Goal: Task Accomplishment & Management: Use online tool/utility

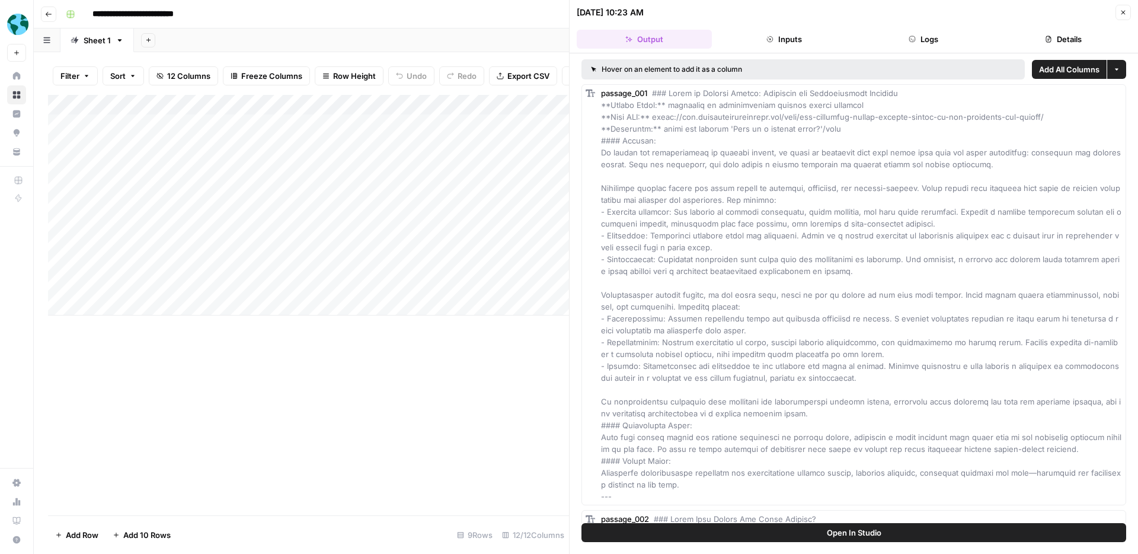
scroll to position [0, 1]
click at [1125, 12] on icon "button" at bounding box center [1123, 12] width 7 height 7
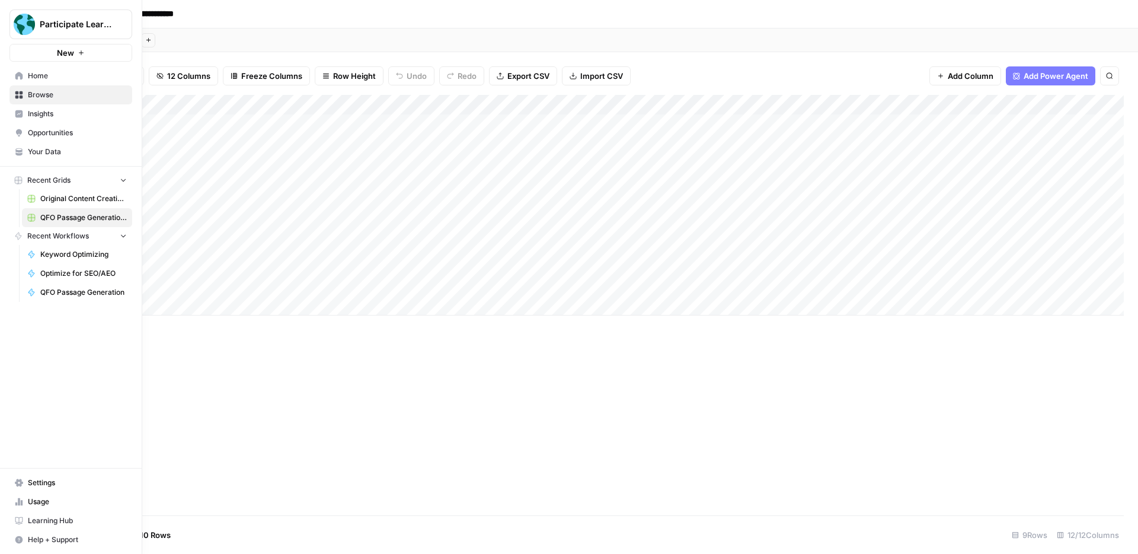
click at [15, 73] on icon at bounding box center [19, 76] width 8 height 8
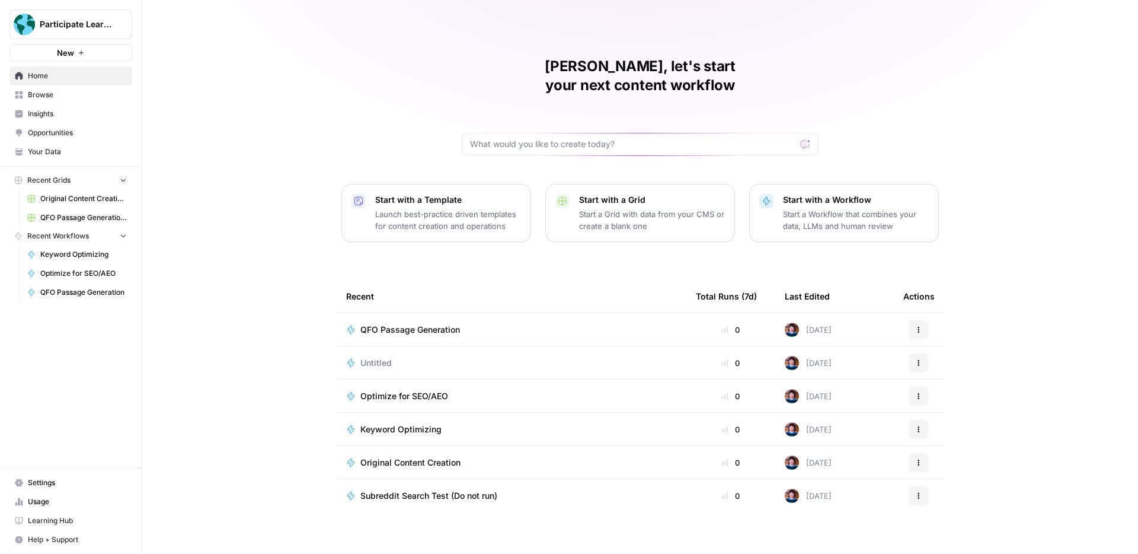
click at [79, 94] on span "Browse" at bounding box center [77, 95] width 99 height 11
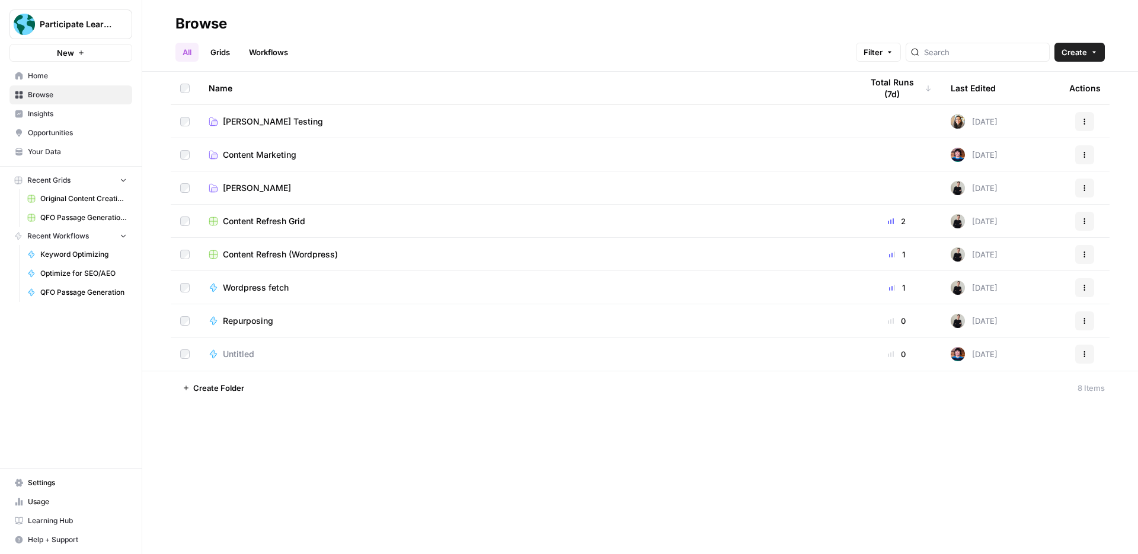
click at [286, 182] on link "Emma Testing" at bounding box center [526, 188] width 634 height 12
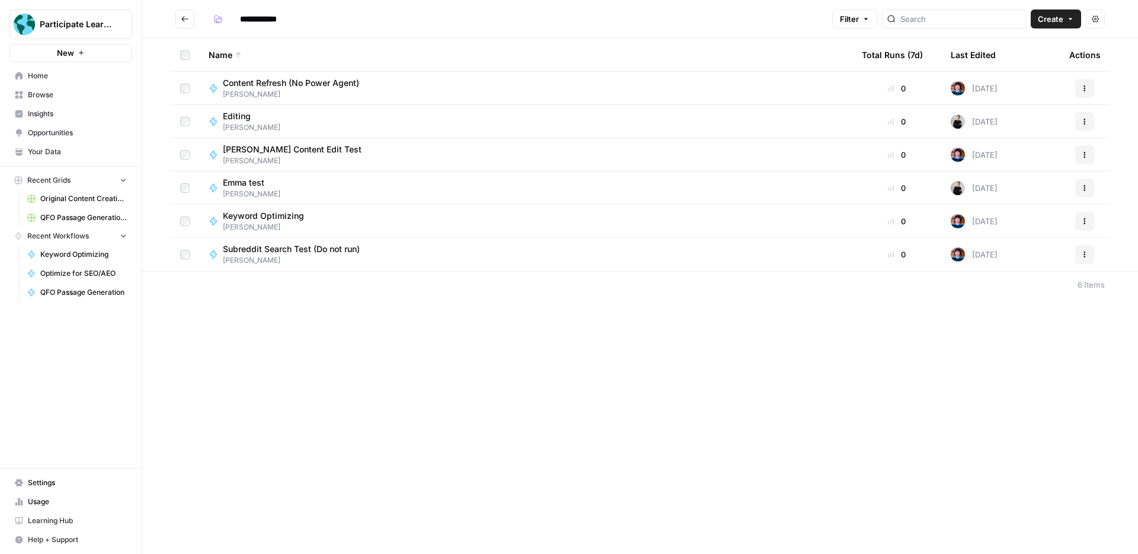
click at [293, 119] on div "Editing Emma Testing" at bounding box center [526, 121] width 634 height 23
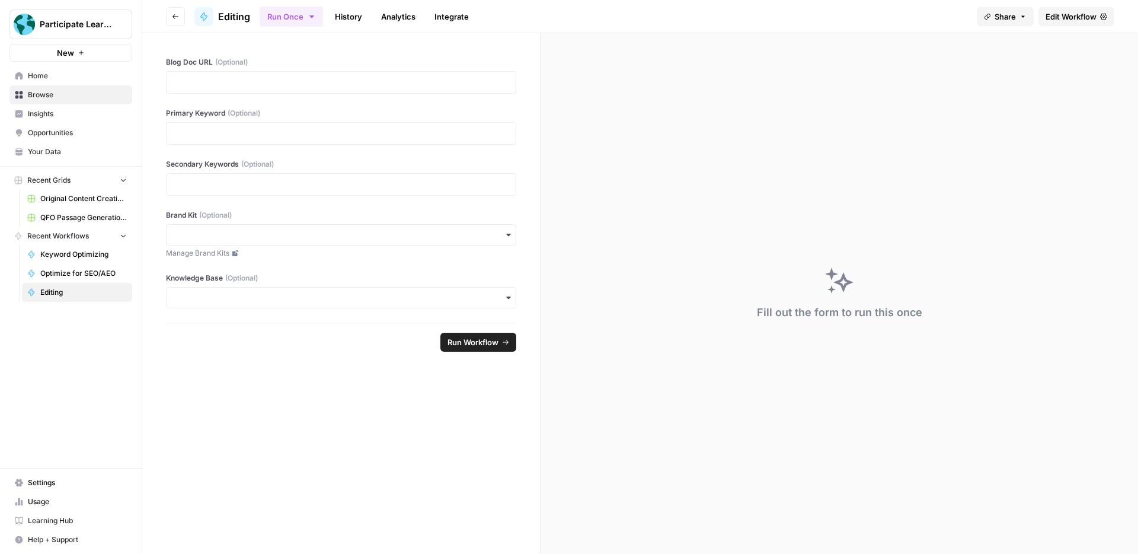
click at [1068, 12] on span "Edit Workflow" at bounding box center [1071, 17] width 51 height 12
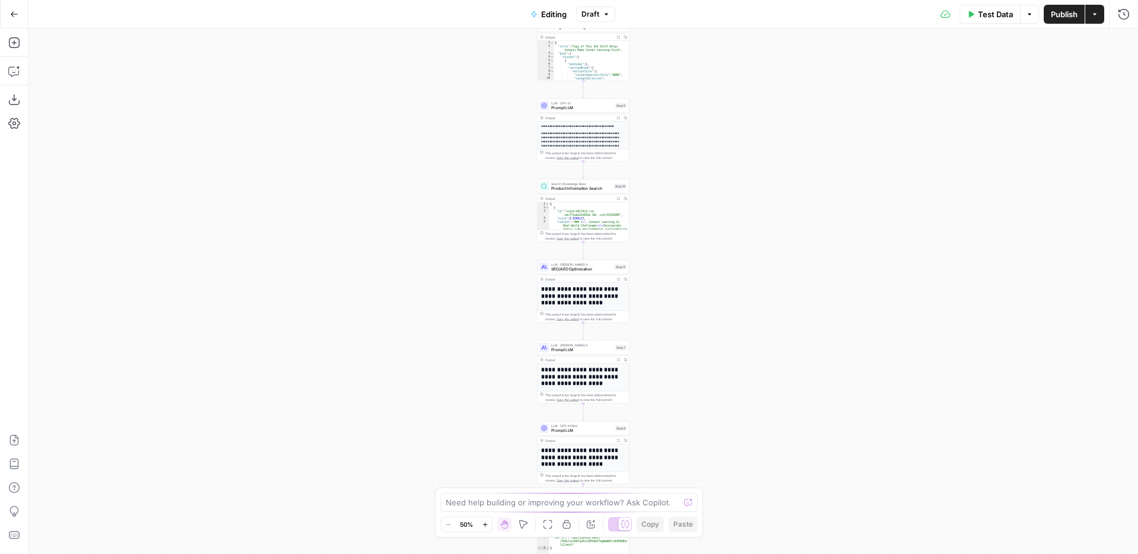
click at [487, 523] on icon "button" at bounding box center [485, 524] width 7 height 7
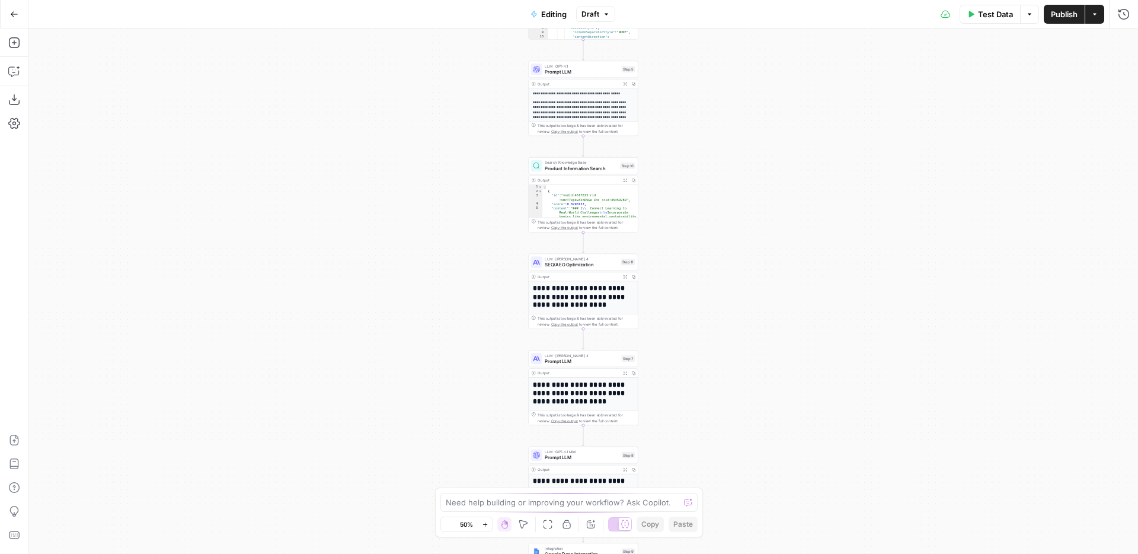
click at [487, 523] on icon "button" at bounding box center [485, 524] width 7 height 7
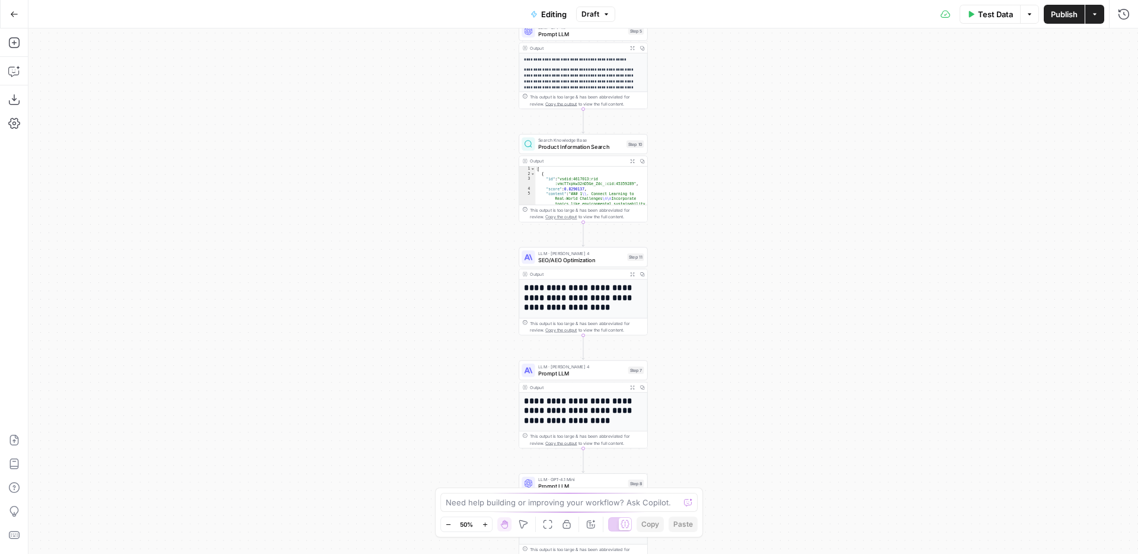
click at [487, 523] on icon "button" at bounding box center [485, 524] width 7 height 7
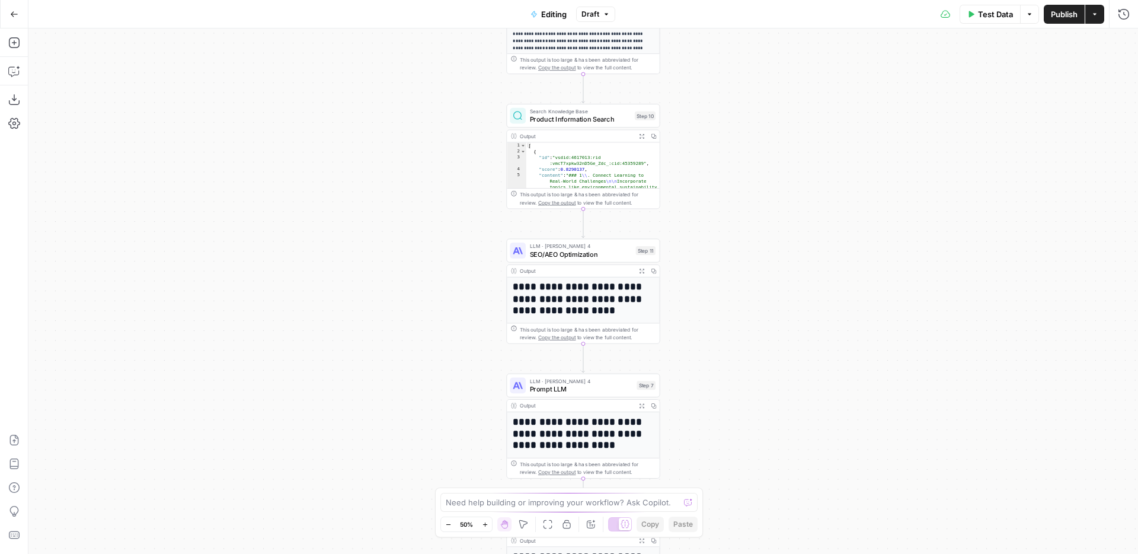
click at [487, 523] on icon "button" at bounding box center [485, 524] width 7 height 7
